Goal: Find specific page/section: Find specific page/section

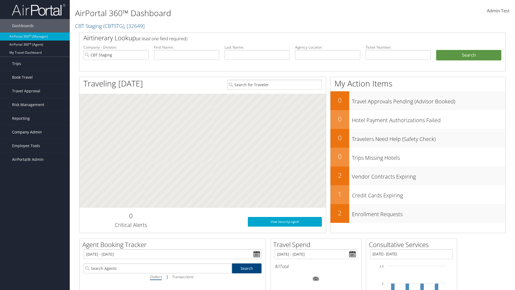
click at [35, 132] on span "Company Admin" at bounding box center [27, 131] width 30 height 13
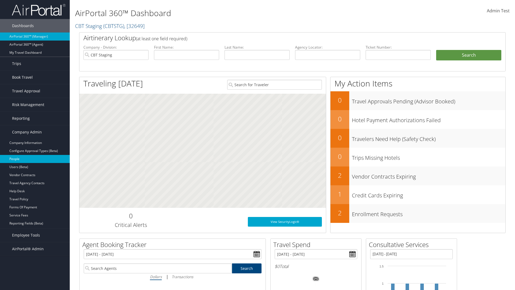
click at [35, 159] on link "People" at bounding box center [35, 159] width 70 height 8
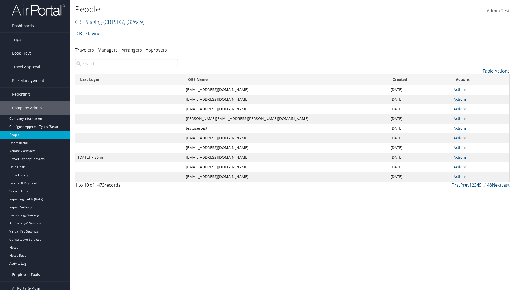
click at [108, 50] on link "Managers" at bounding box center [108, 50] width 20 height 6
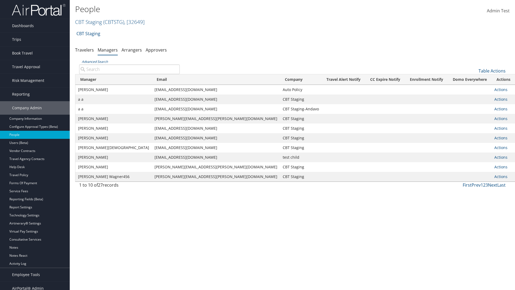
click at [129, 69] on input "Advanced Search" at bounding box center [129, 69] width 101 height 10
type input "Tulio Figarola"
click at [129, 69] on input "Tulio Figarola" at bounding box center [129, 69] width 101 height 10
type input "Non-existing Name"
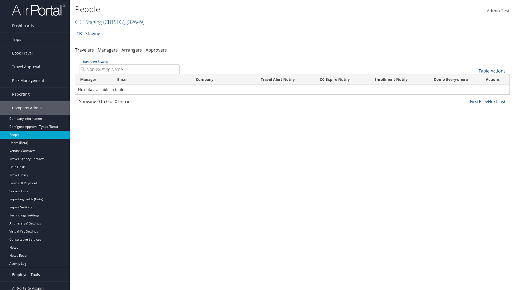
click at [129, 69] on input "Non-existing Name" at bounding box center [129, 69] width 101 height 10
type input "sarah_fig@test1240864.com"
